Goal: Task Accomplishment & Management: Use online tool/utility

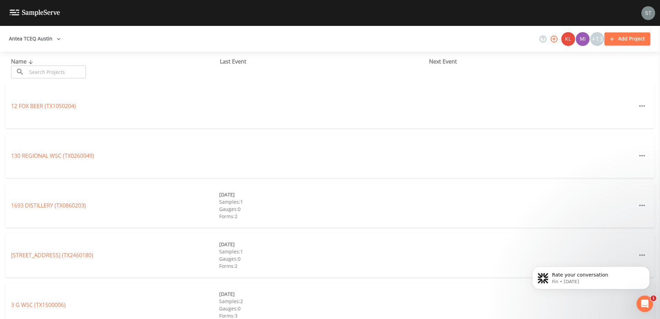
click at [49, 38] on button "Antea TCEQ Austin" at bounding box center [34, 38] width 57 height 13
click at [71, 319] on link "Antea TCEQ [GEOGRAPHIC_DATA]" at bounding box center [102, 324] width 87 height 8
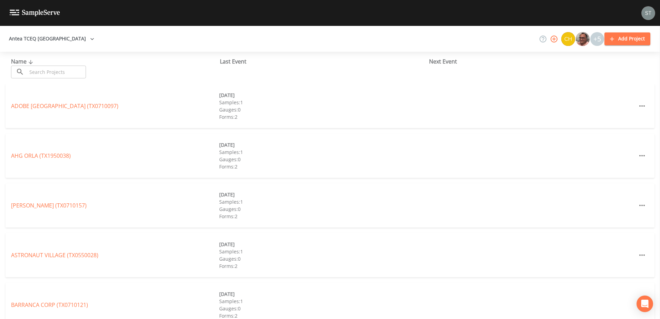
click at [44, 72] on input "text" at bounding box center [56, 72] width 59 height 13
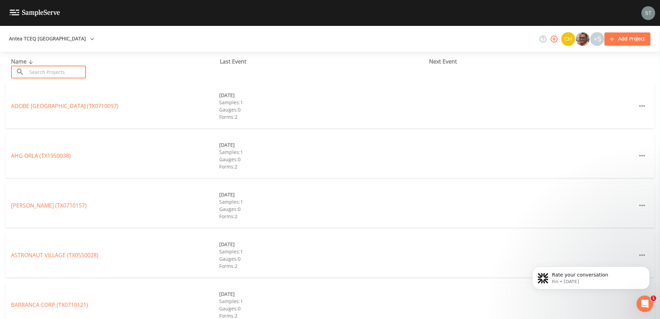
paste input "0"
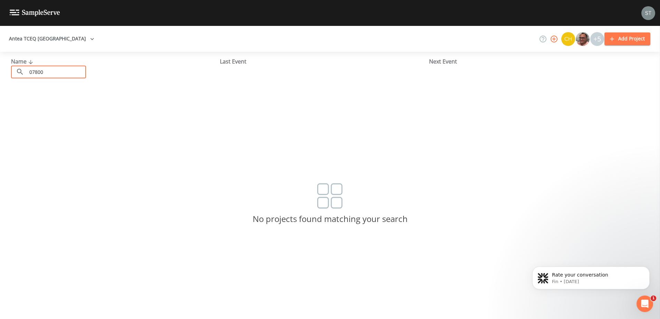
drag, startPoint x: 54, startPoint y: 74, endPoint x: -30, endPoint y: 75, distance: 84.3
click at [0, 75] on html "Antea TCEQ El Paso +5 Add Project Name ​ 07800 ​ Last Event Next Event No proje…" at bounding box center [330, 159] width 660 height 319
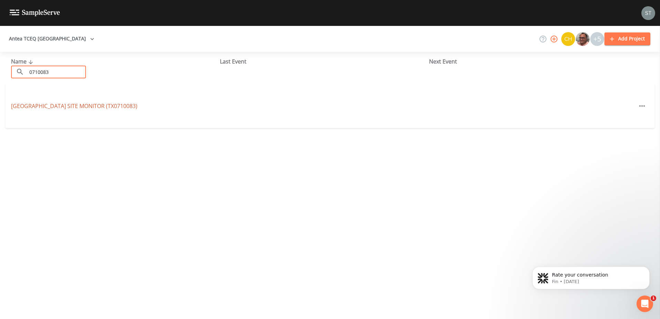
type input "0710083"
click at [92, 107] on link "[GEOGRAPHIC_DATA] SITE MONITOR (TX0710083)" at bounding box center [74, 106] width 126 height 8
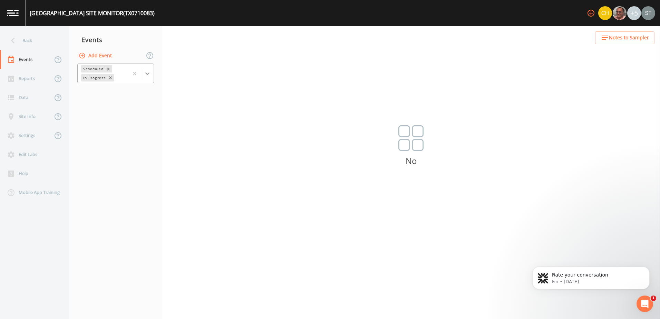
click at [149, 74] on icon at bounding box center [147, 73] width 7 height 7
click at [136, 95] on div "Completed" at bounding box center [115, 93] width 77 height 12
click at [88, 57] on button "Add Event" at bounding box center [95, 55] width 37 height 13
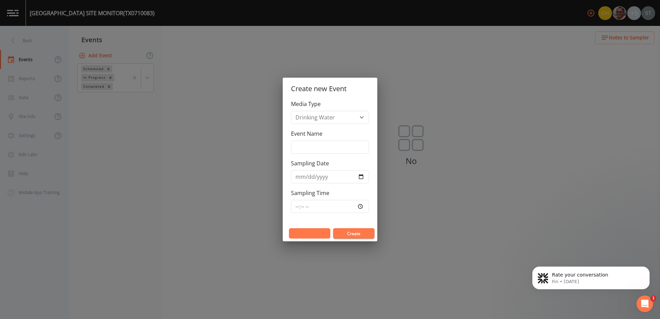
click at [306, 237] on button "Cancel" at bounding box center [309, 233] width 41 height 10
